Goal: Information Seeking & Learning: Stay updated

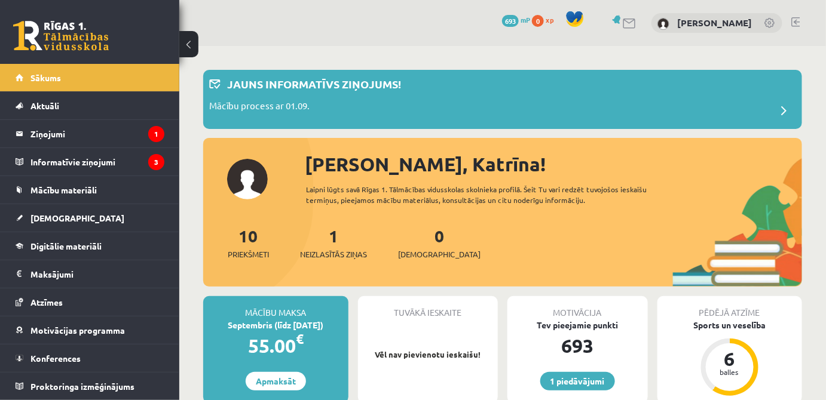
scroll to position [163, 0]
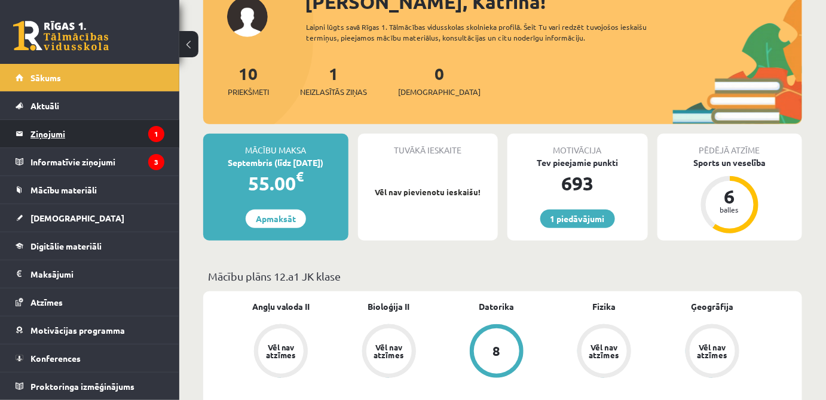
click at [103, 134] on legend "Ziņojumi 1" at bounding box center [97, 133] width 134 height 27
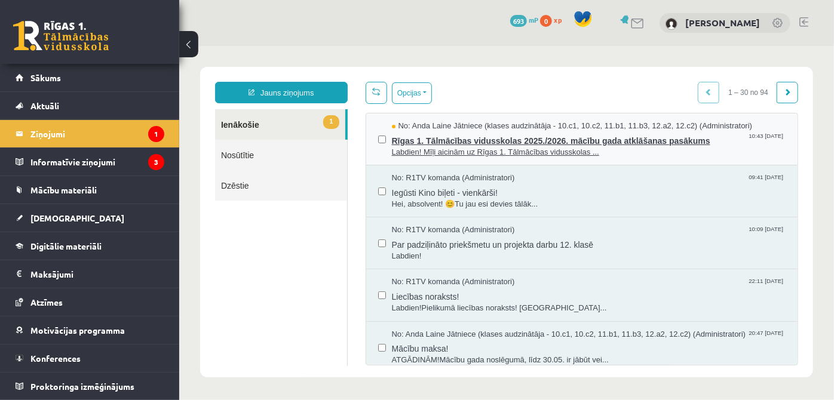
click at [522, 148] on span "Labdien! Mīļi aicinām uz Rīgas 1. Tālmācības vidusskolas ..." at bounding box center [589, 151] width 394 height 11
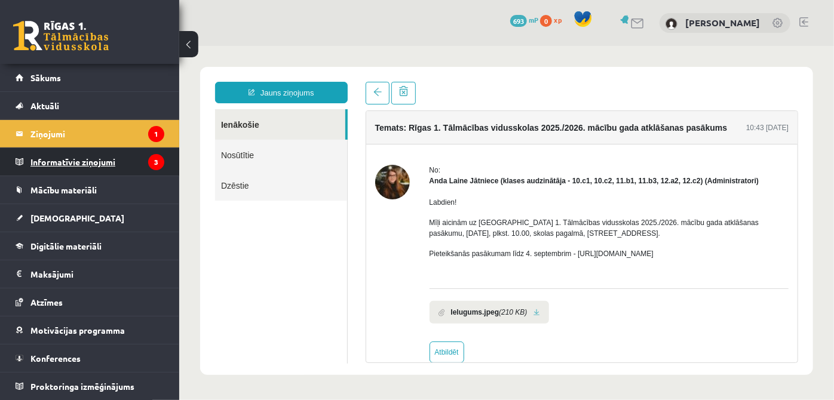
click at [94, 160] on legend "Informatīvie ziņojumi 3" at bounding box center [97, 161] width 134 height 27
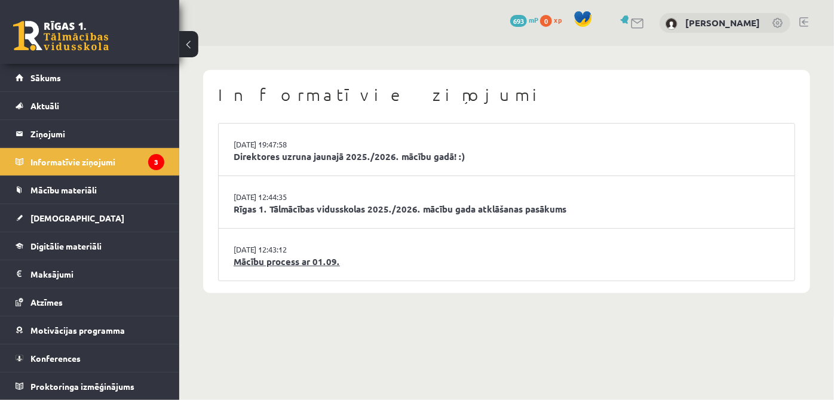
click at [328, 262] on link "Mācību process ar 01.09." at bounding box center [507, 262] width 546 height 14
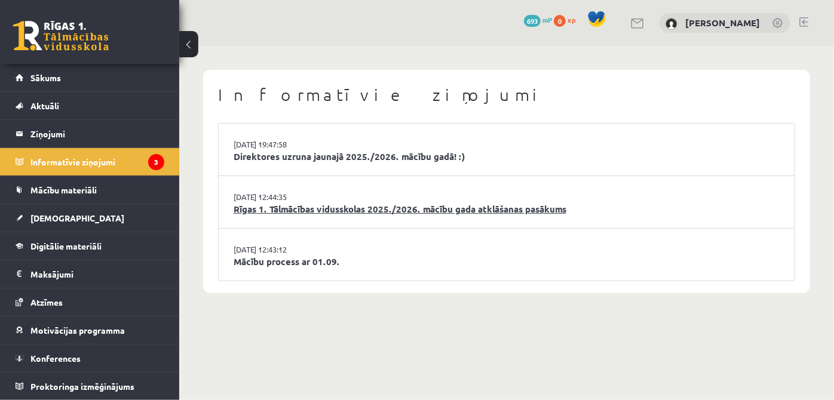
click at [348, 206] on link "Rīgas 1. Tālmācības vidusskolas 2025./2026. mācību gada atklāšanas pasākums" at bounding box center [507, 210] width 546 height 14
click at [282, 158] on link "Direktores uzruna jaunajā 2025./2026. mācību gadā! :)" at bounding box center [507, 157] width 546 height 14
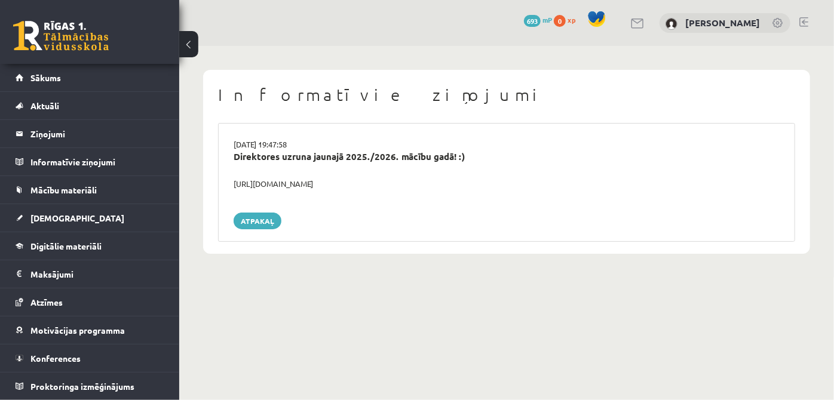
drag, startPoint x: 231, startPoint y: 185, endPoint x: 389, endPoint y: 185, distance: 158.4
click at [389, 185] on div "https://youtube.com/shorts/lM8RsWyzCn4" at bounding box center [507, 184] width 564 height 12
drag, startPoint x: 393, startPoint y: 199, endPoint x: 338, endPoint y: 195, distance: 55.1
click at [392, 199] on div "29.08.2025 19:47:58 Direktores uzruna jaunajā 2025./2026. mācību gadā! :) https…" at bounding box center [506, 182] width 577 height 119
click at [61, 85] on link "Sākums" at bounding box center [90, 77] width 149 height 27
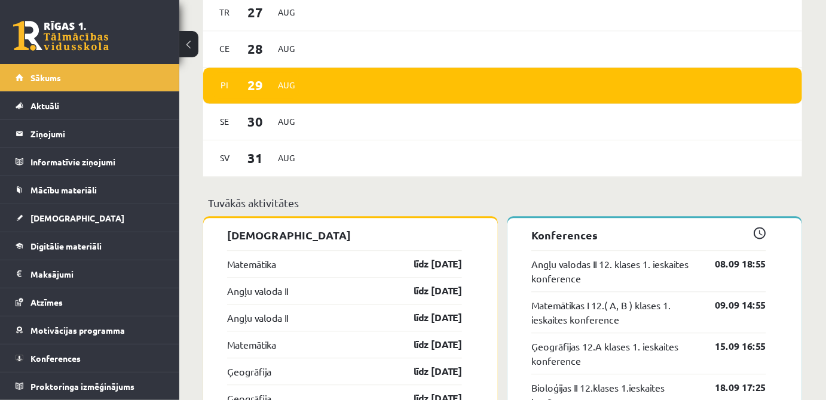
scroll to position [683, 0]
